Goal: Find specific page/section: Find specific page/section

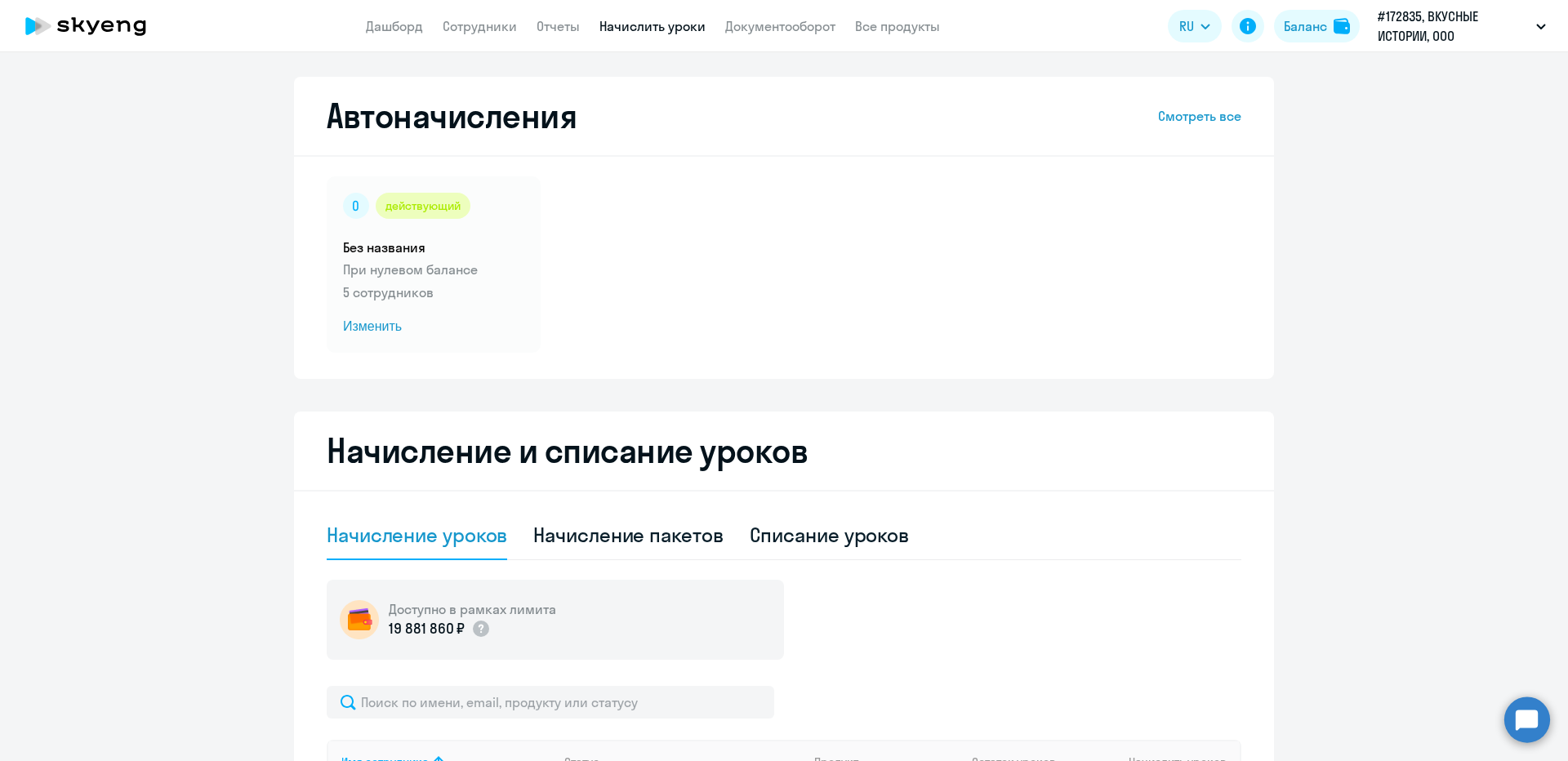
select select "10"
click at [484, 24] on link "Сотрудники" at bounding box center [480, 26] width 74 height 16
select select "30"
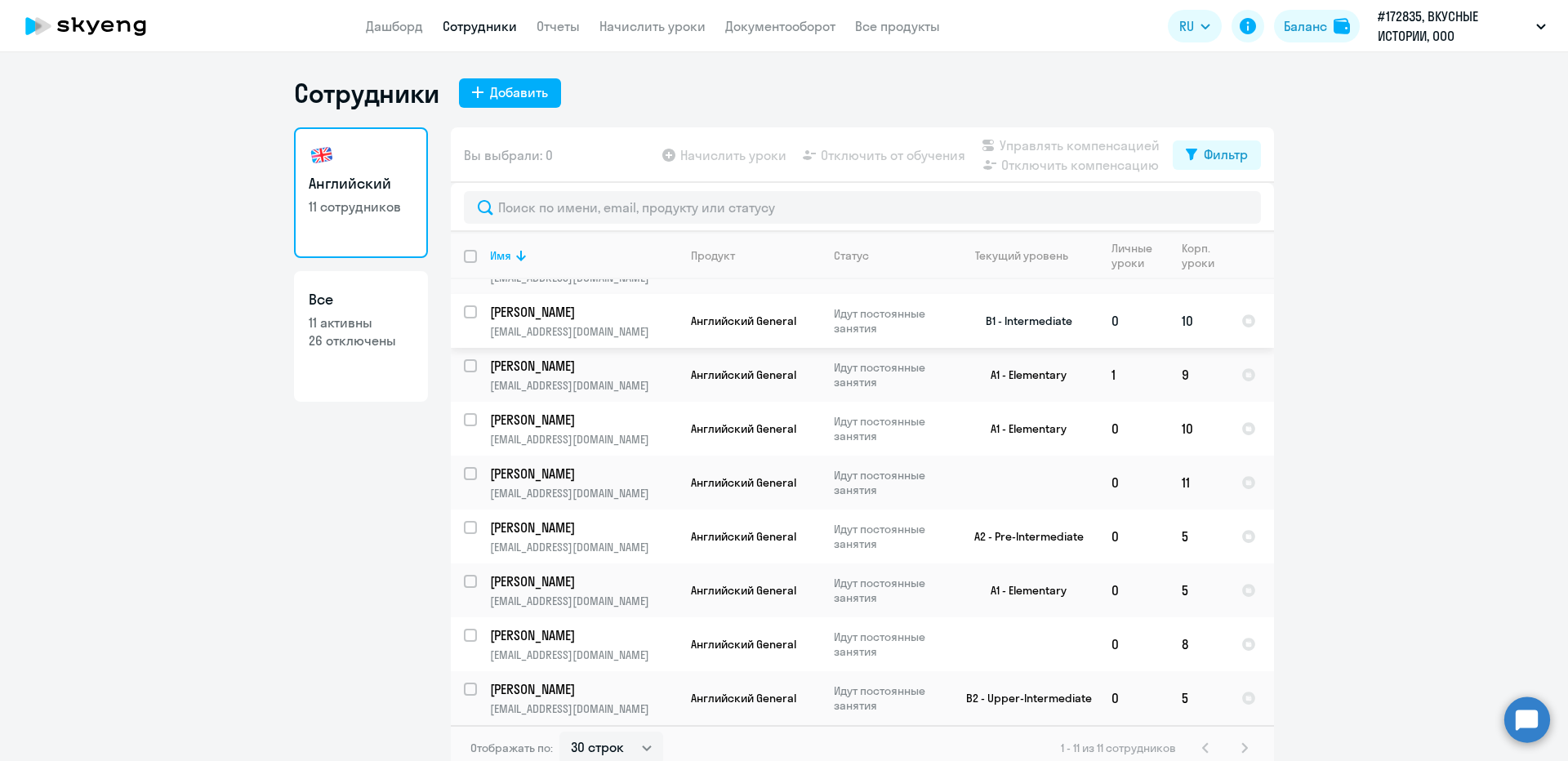
scroll to position [147, 0]
click at [1172, 484] on td "5" at bounding box center [1198, 482] width 60 height 54
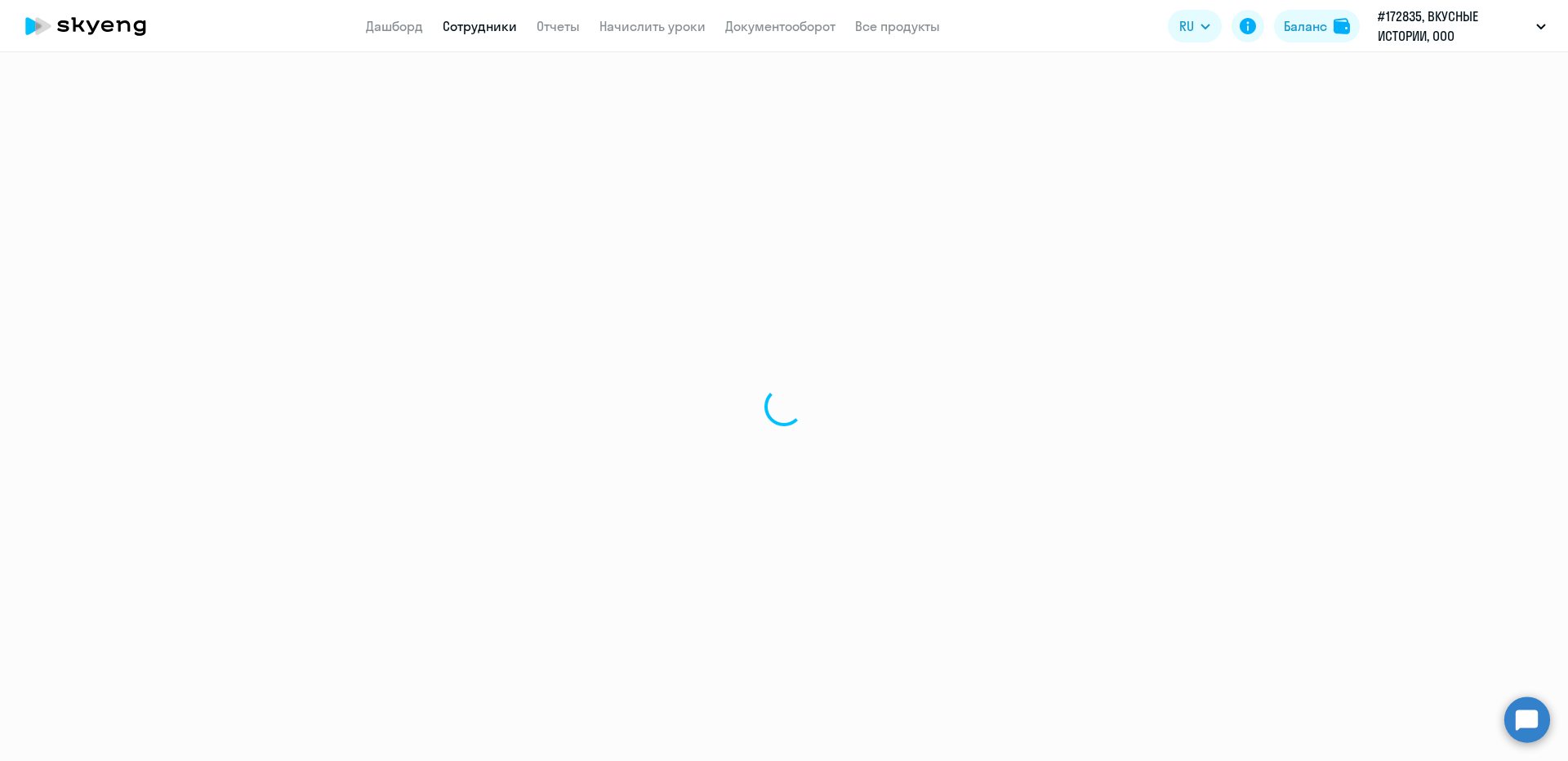
select select "english"
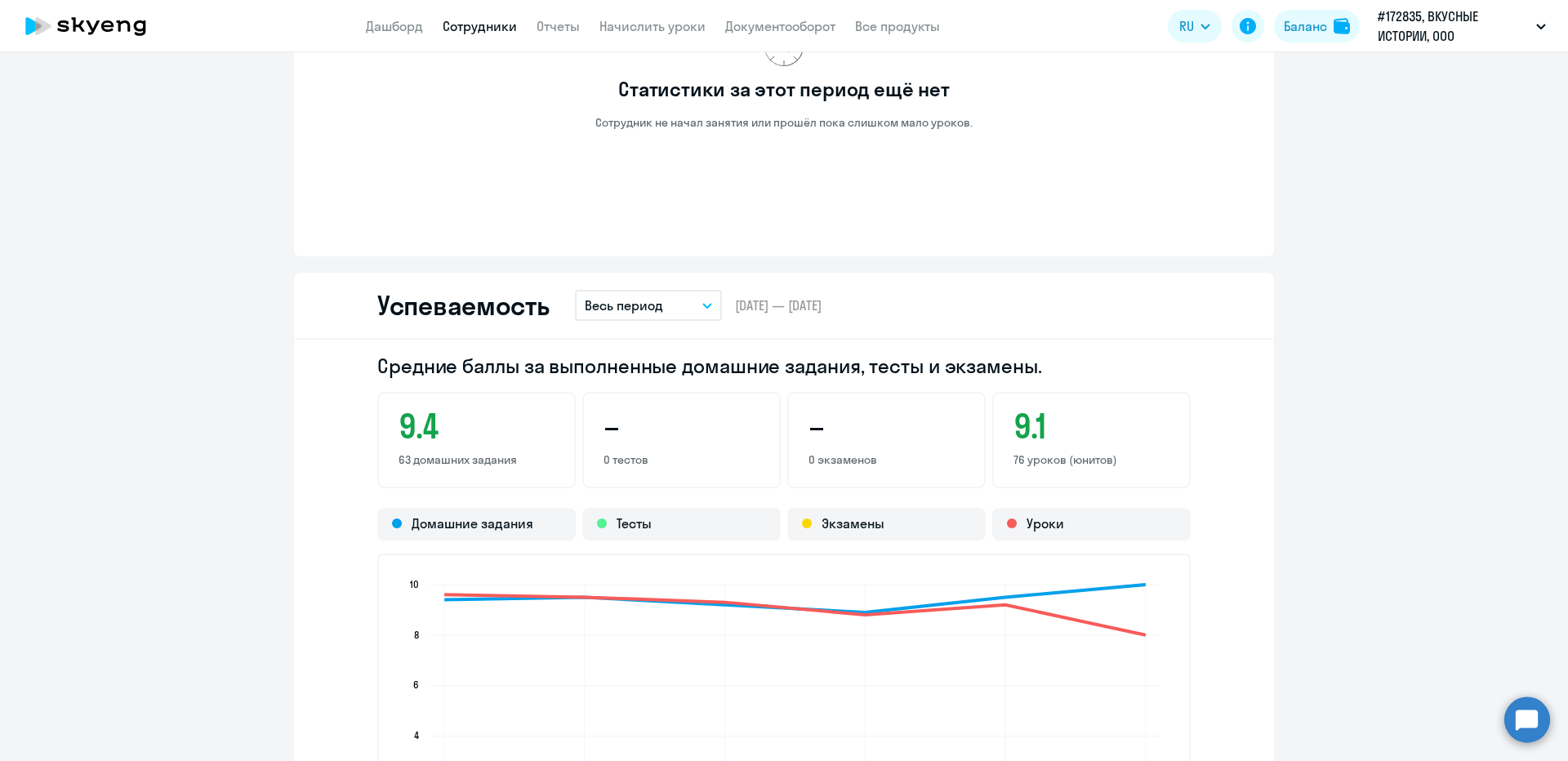
scroll to position [869, 0]
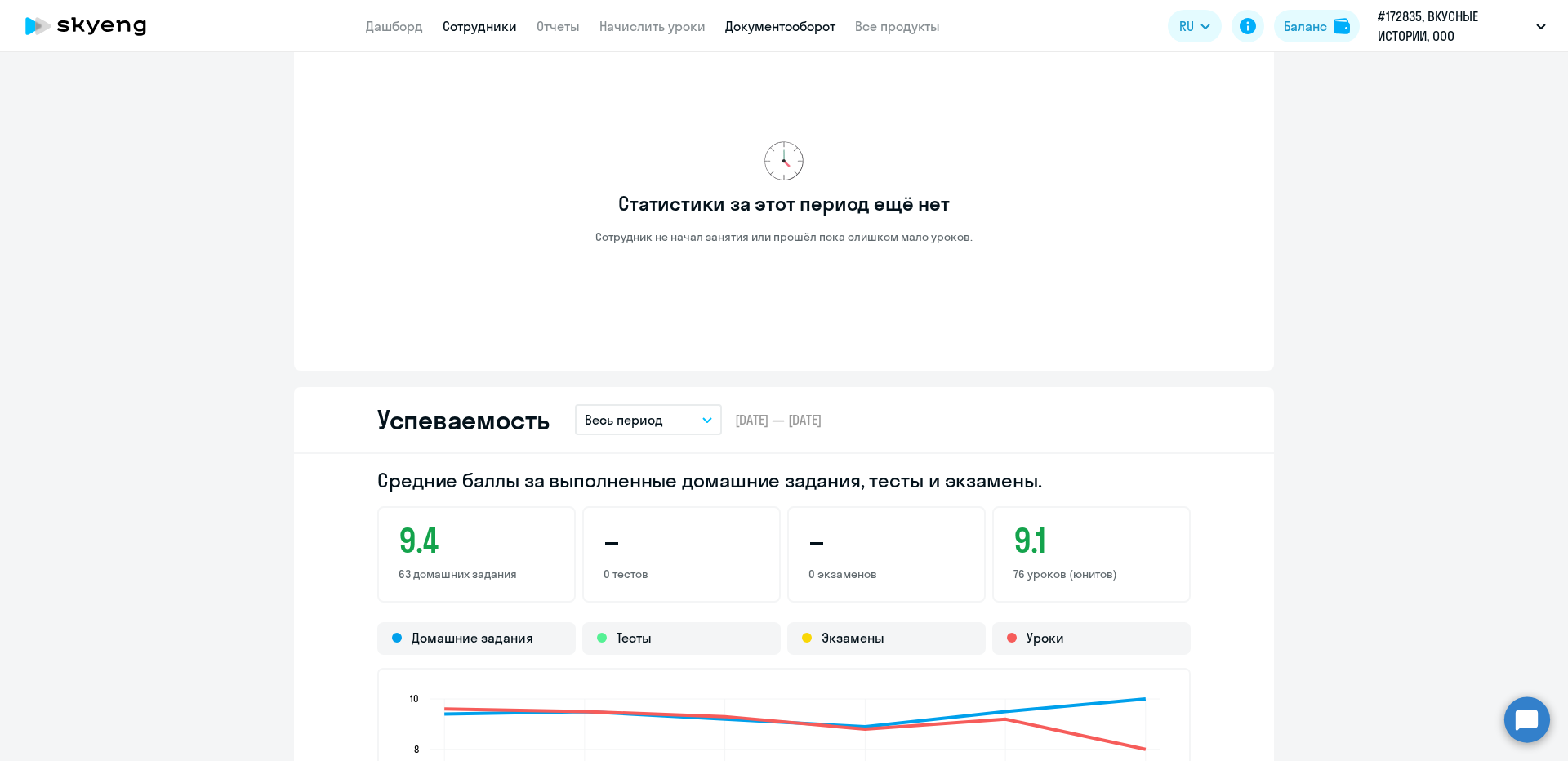
click at [749, 31] on link "Документооборот" at bounding box center [780, 26] width 110 height 16
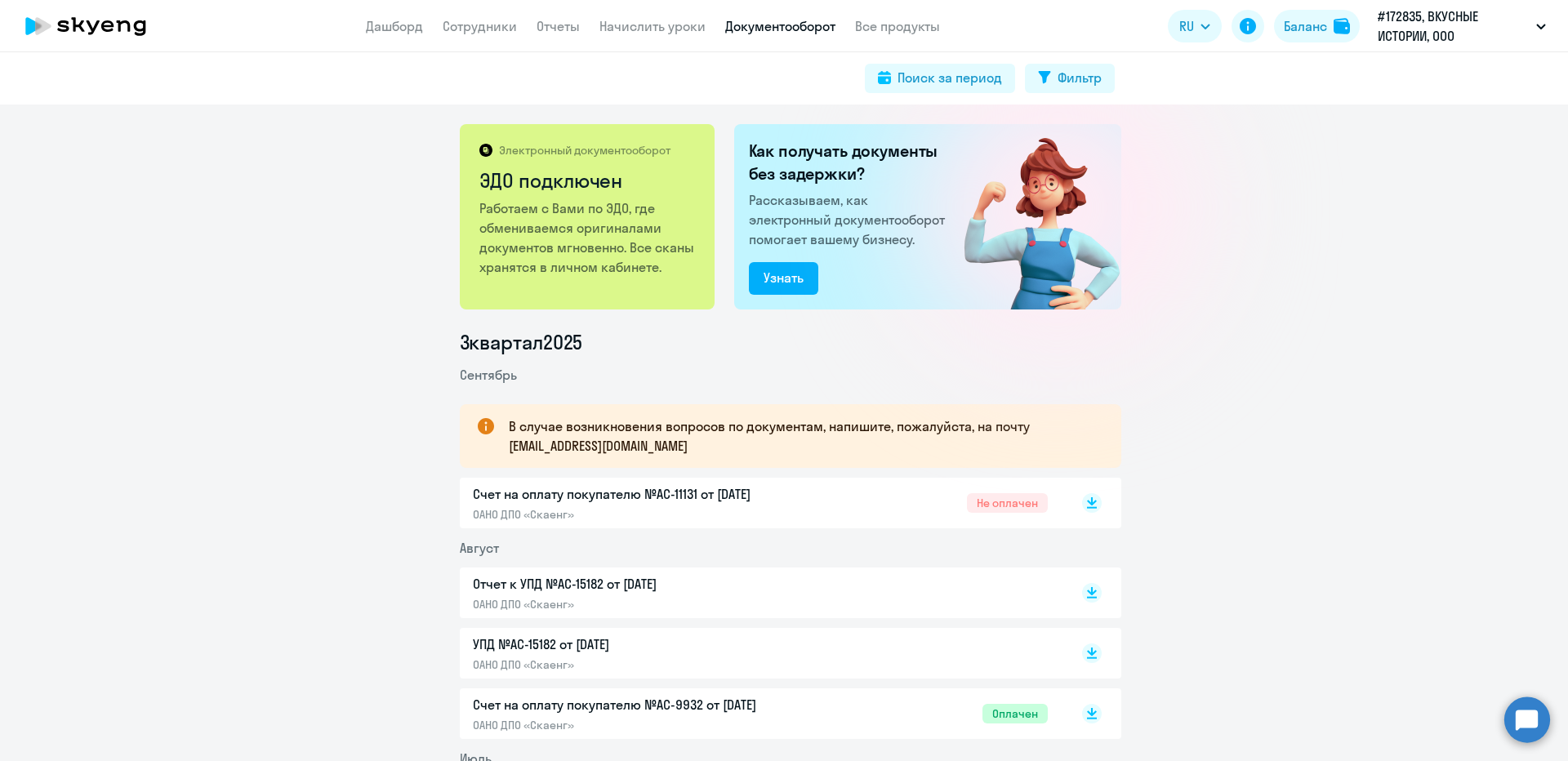
click at [1011, 506] on span "Не оплачен" at bounding box center [1007, 503] width 81 height 20
